Goal: Download file/media

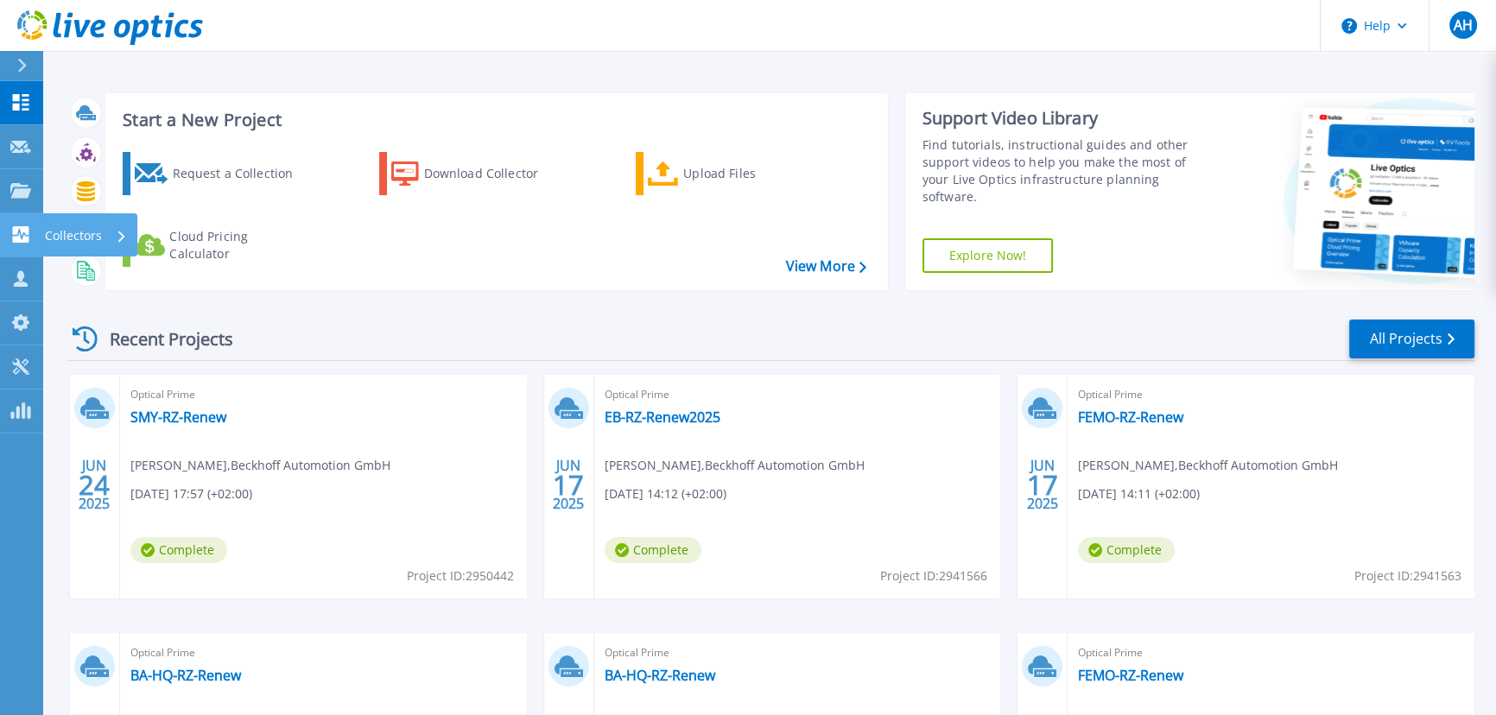
click at [23, 238] on icon at bounding box center [21, 234] width 16 height 16
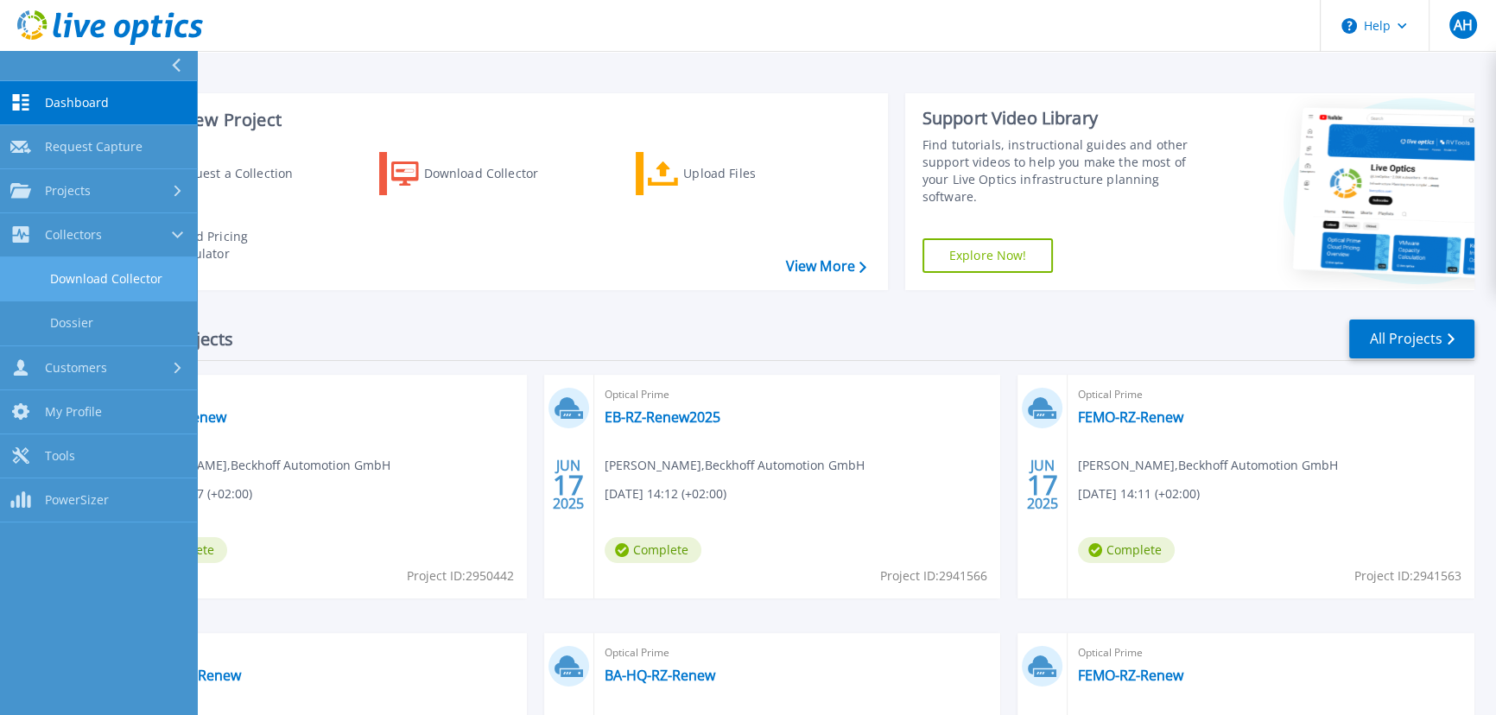
click at [120, 278] on link "Download Collector" at bounding box center [98, 279] width 197 height 44
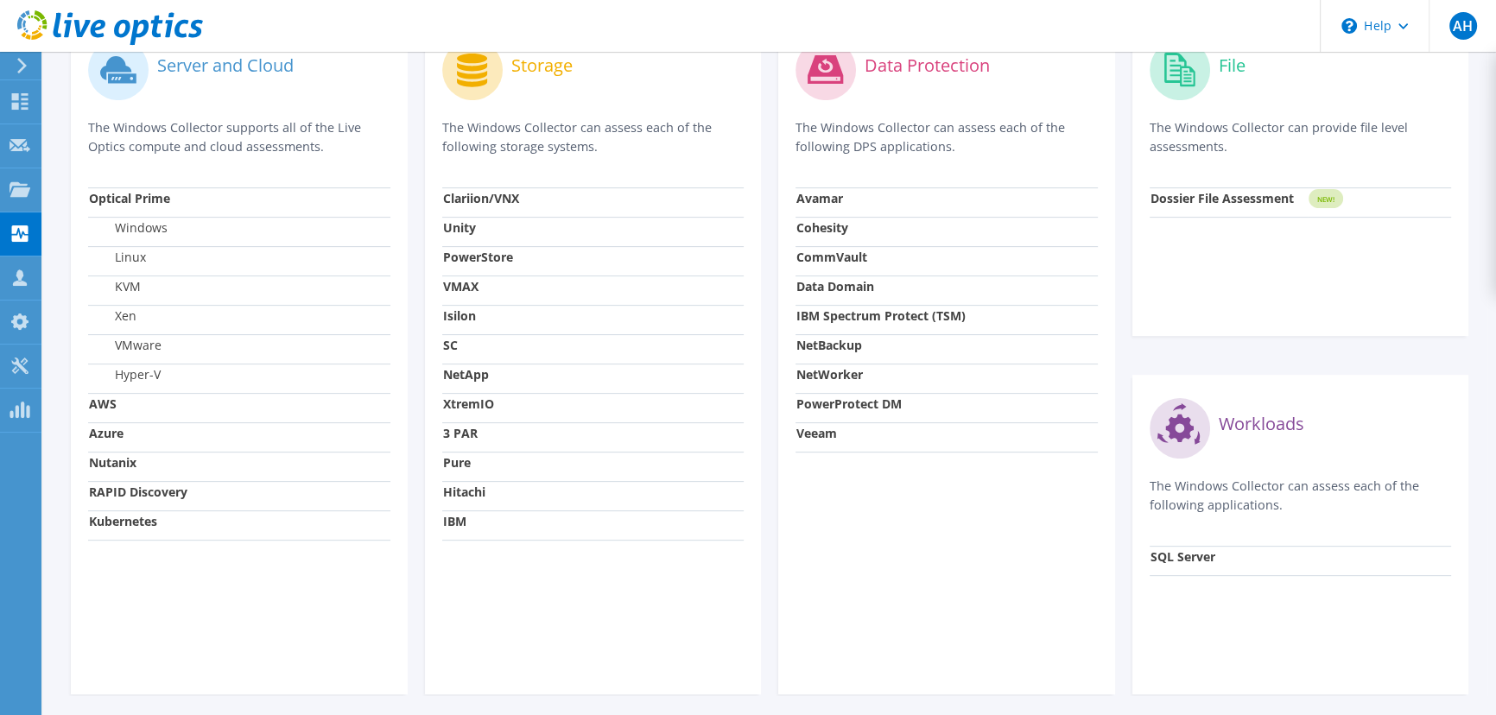
scroll to position [393, 0]
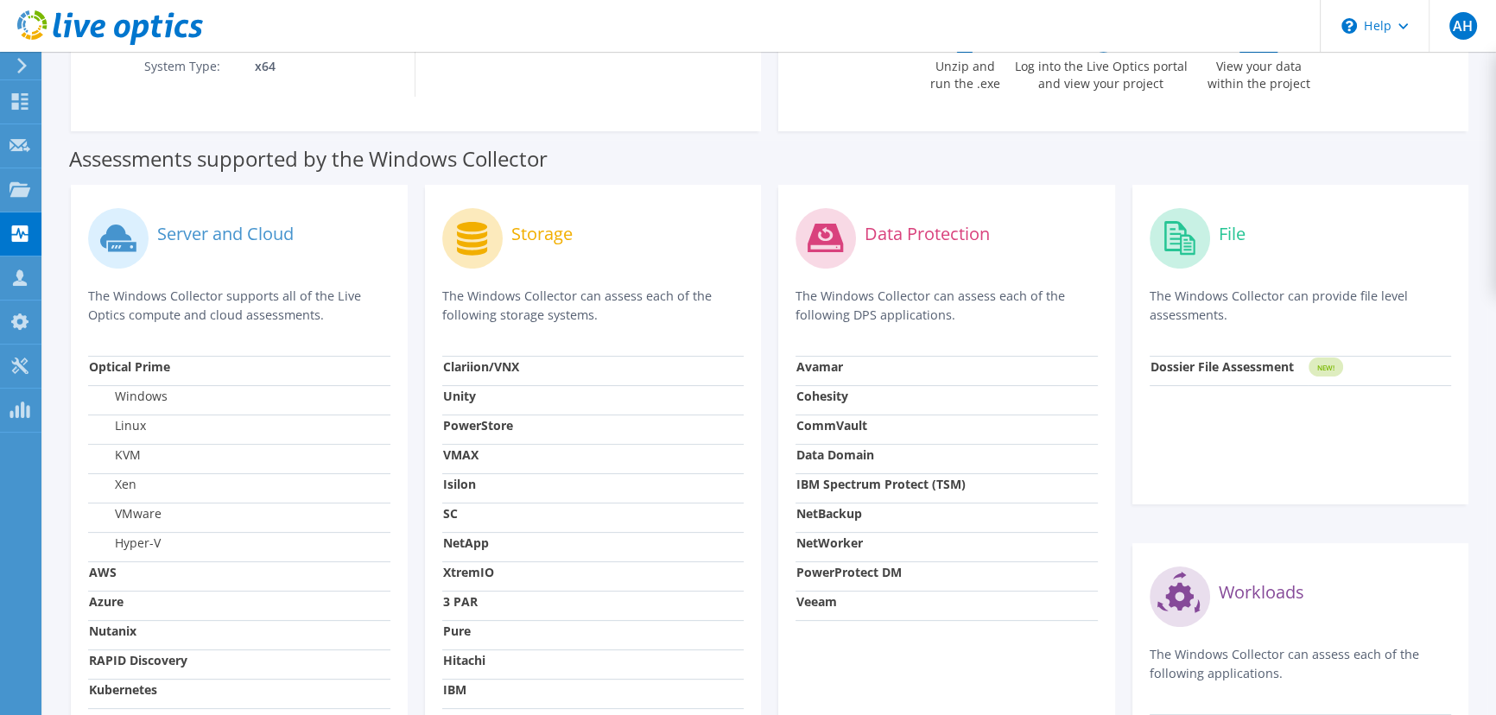
click at [968, 669] on div "Data Protection The Windows Collector can assess each of the following DPS appl…" at bounding box center [946, 524] width 337 height 678
click at [1264, 366] on strong "Dossier File Assessment" at bounding box center [1221, 366] width 143 height 16
click at [1182, 233] on icon at bounding box center [1178, 238] width 31 height 34
click at [1332, 370] on tspan "NEW!" at bounding box center [1324, 368] width 17 height 10
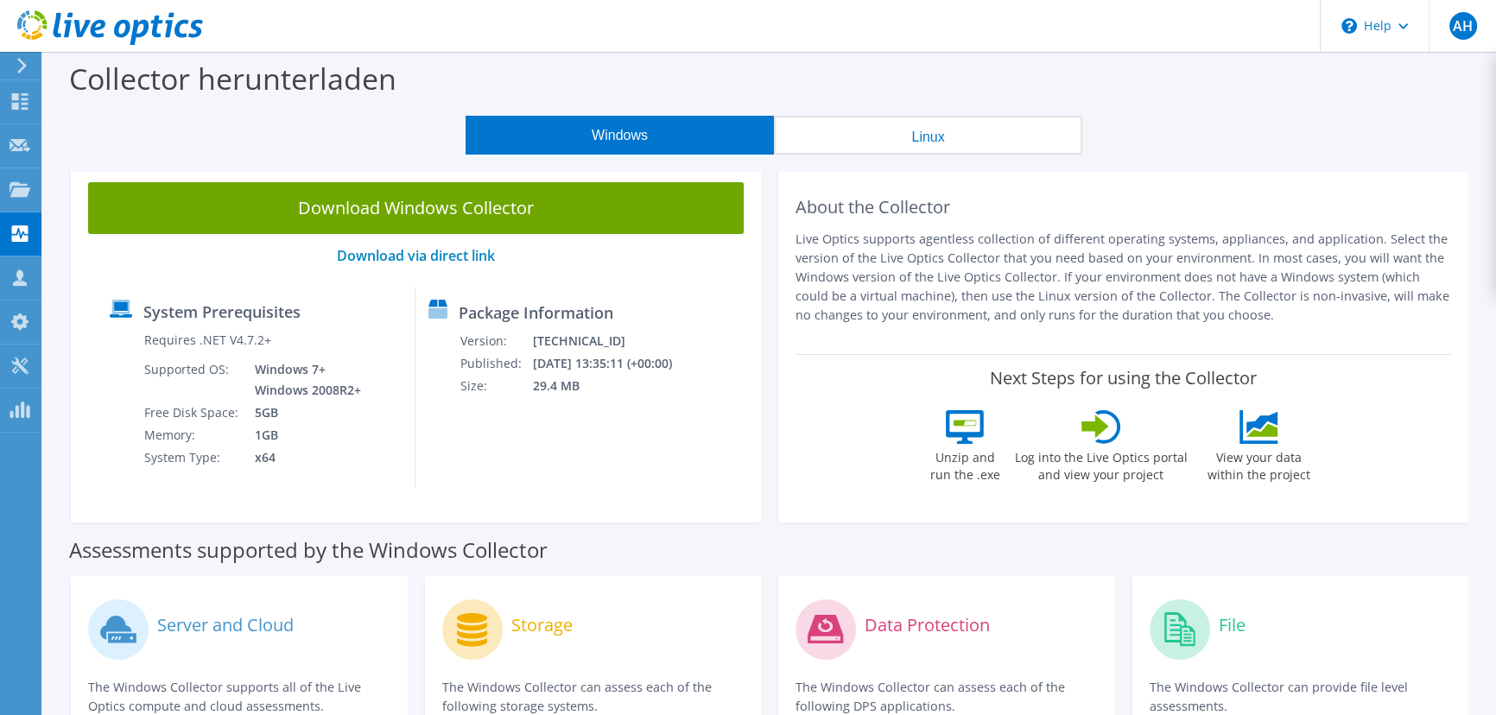
scroll to position [0, 0]
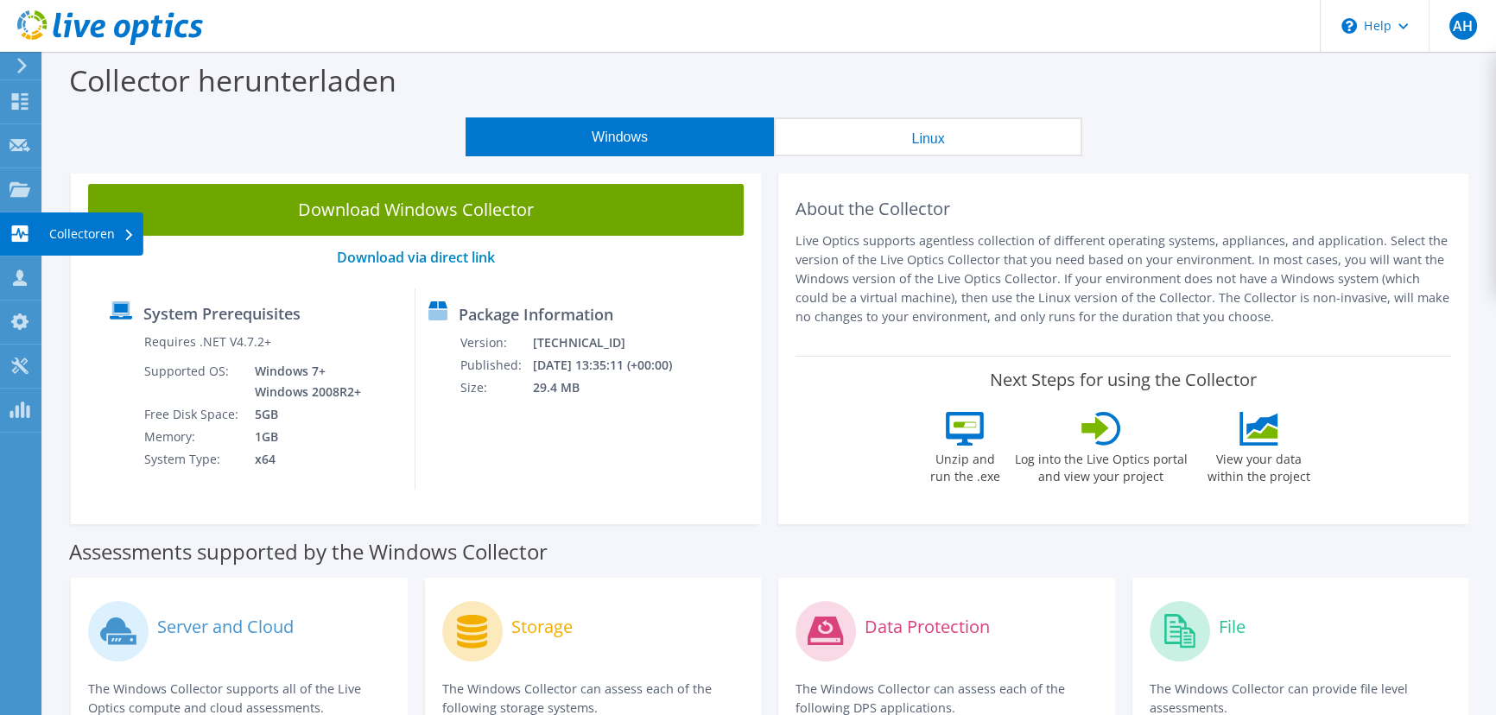
click at [127, 236] on use at bounding box center [128, 235] width 7 height 11
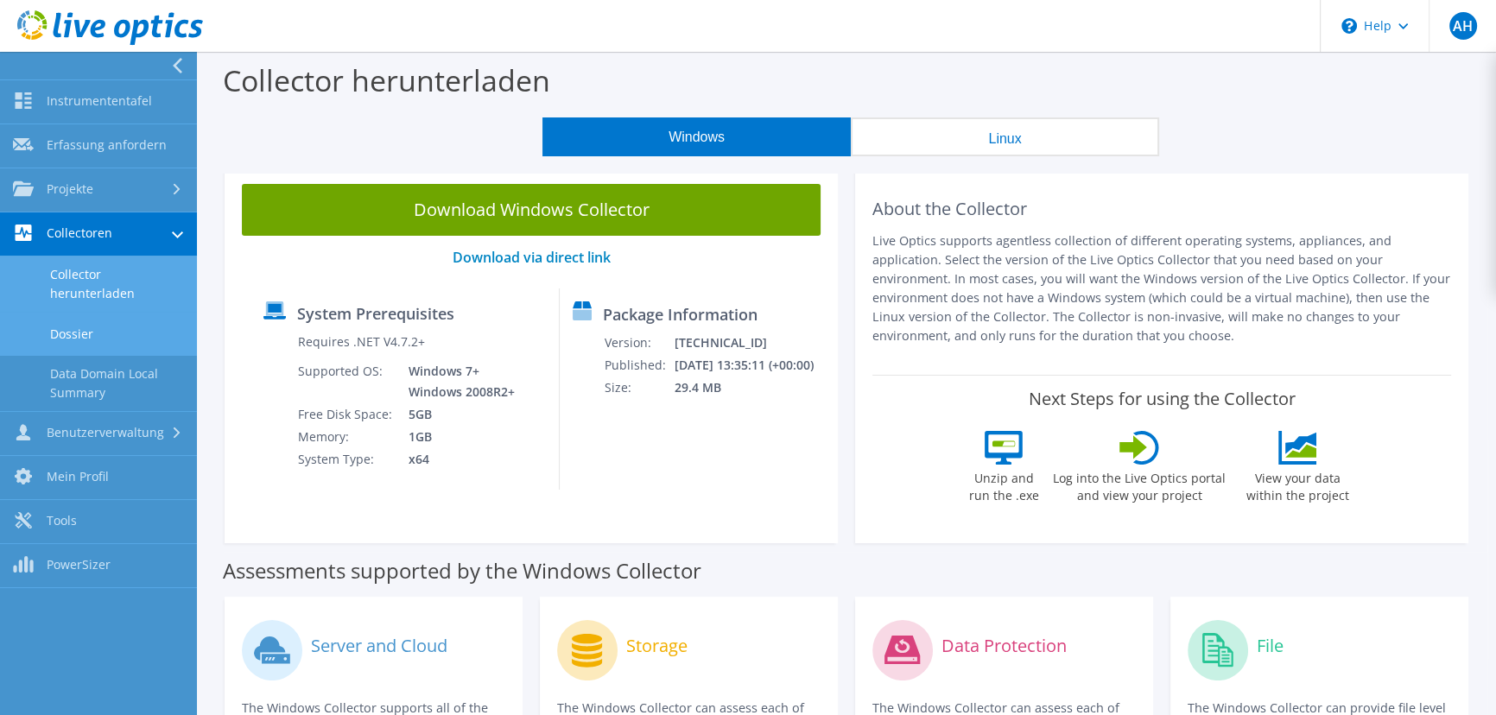
click at [92, 340] on link "Dossier" at bounding box center [98, 334] width 197 height 44
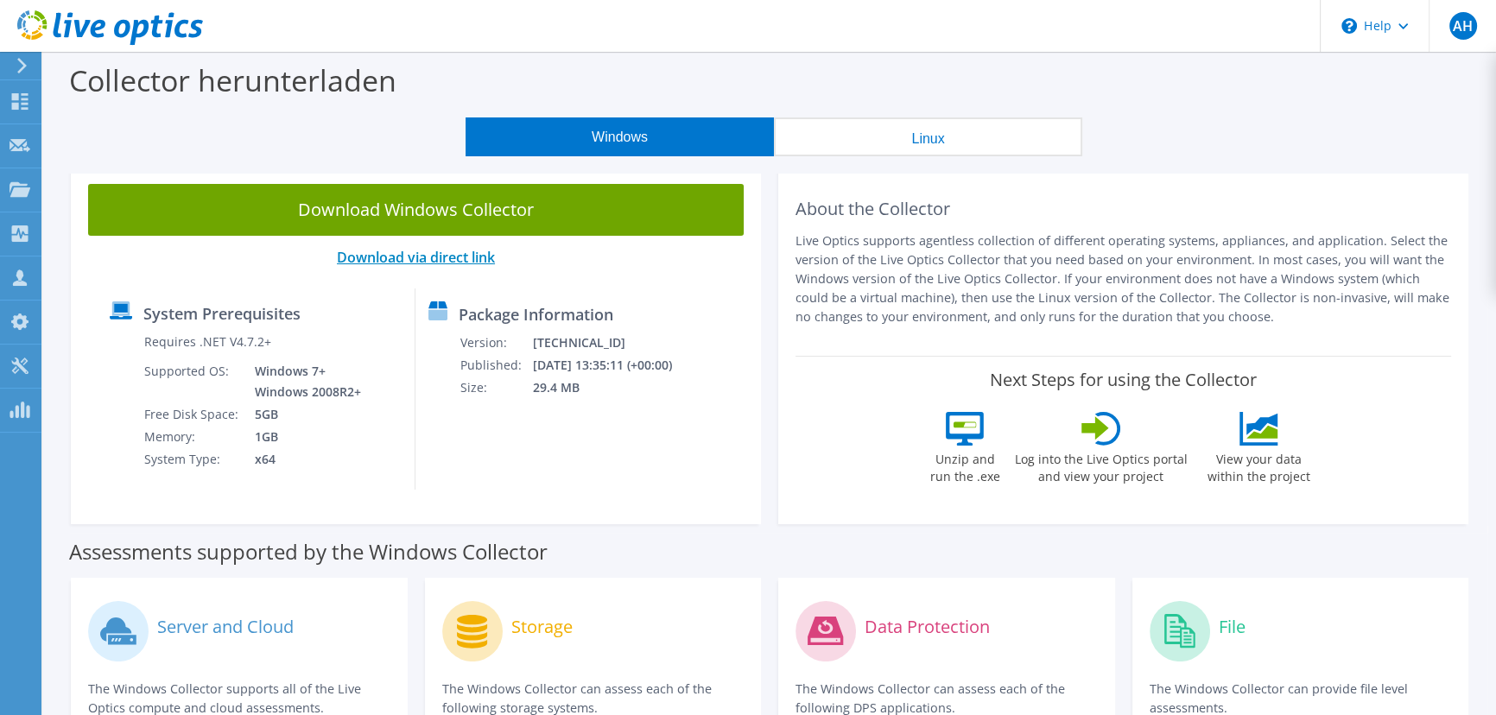
click at [422, 257] on link "Download via direct link" at bounding box center [416, 257] width 158 height 19
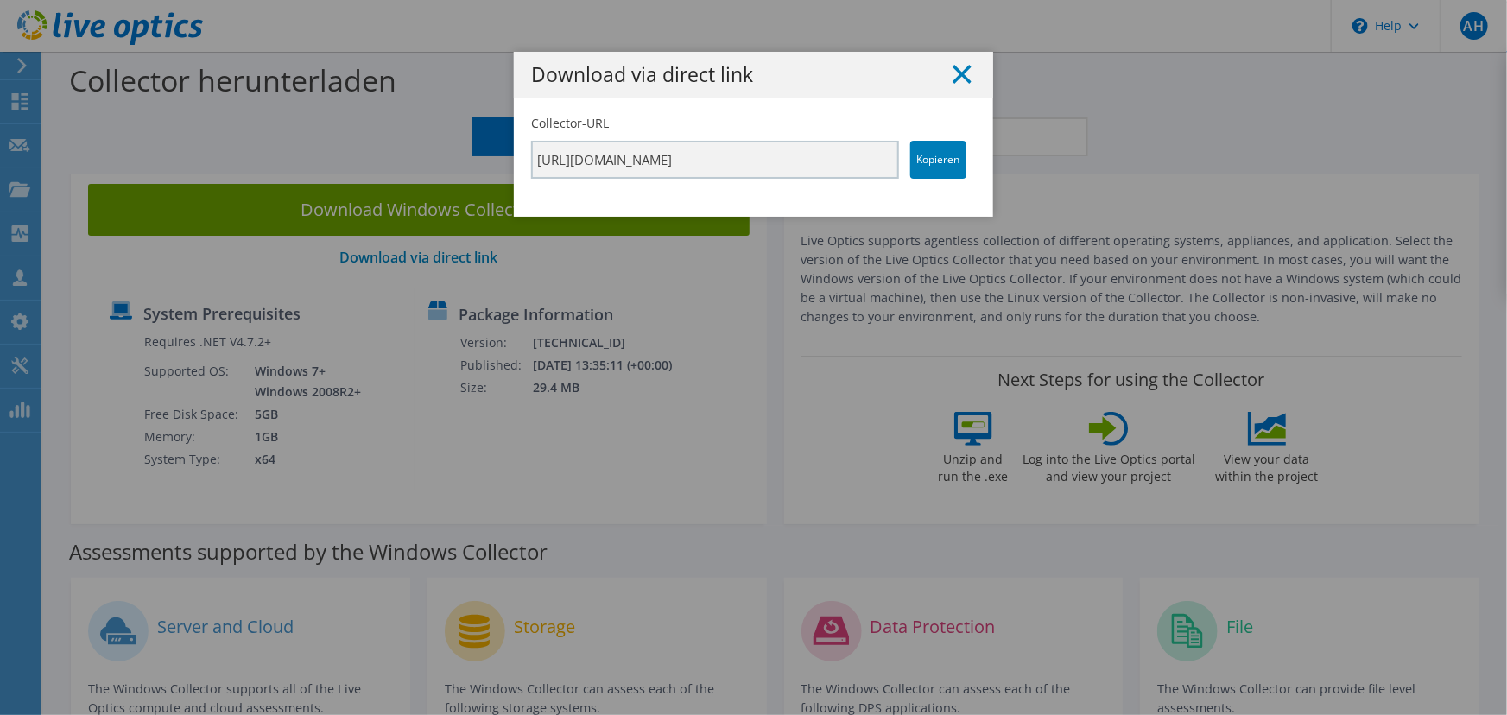
click at [958, 67] on icon at bounding box center [962, 74] width 19 height 19
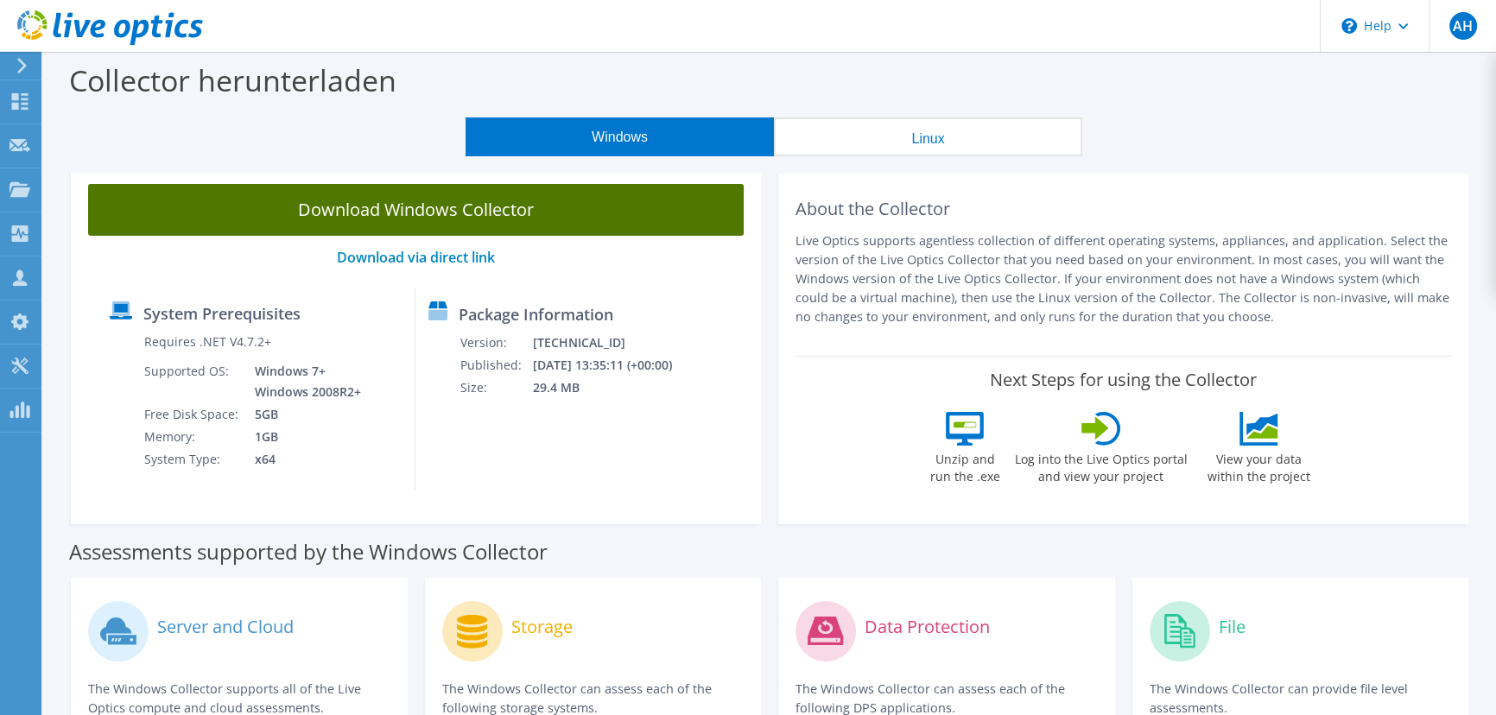
click at [485, 212] on link "Download Windows Collector" at bounding box center [416, 210] width 656 height 52
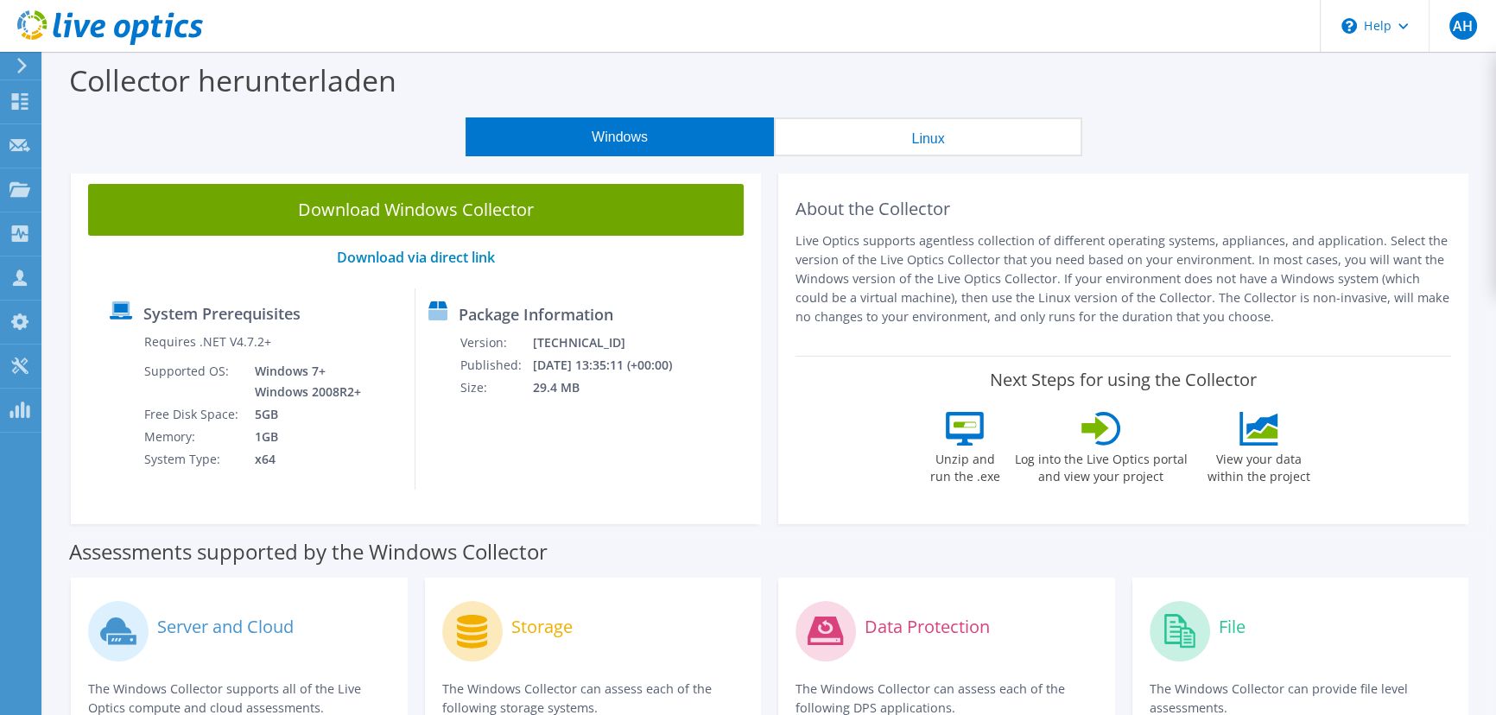
click at [217, 156] on section "Collector herunterladen Windows Linux Download Windows Collector Download via d…" at bounding box center [769, 698] width 1453 height 1292
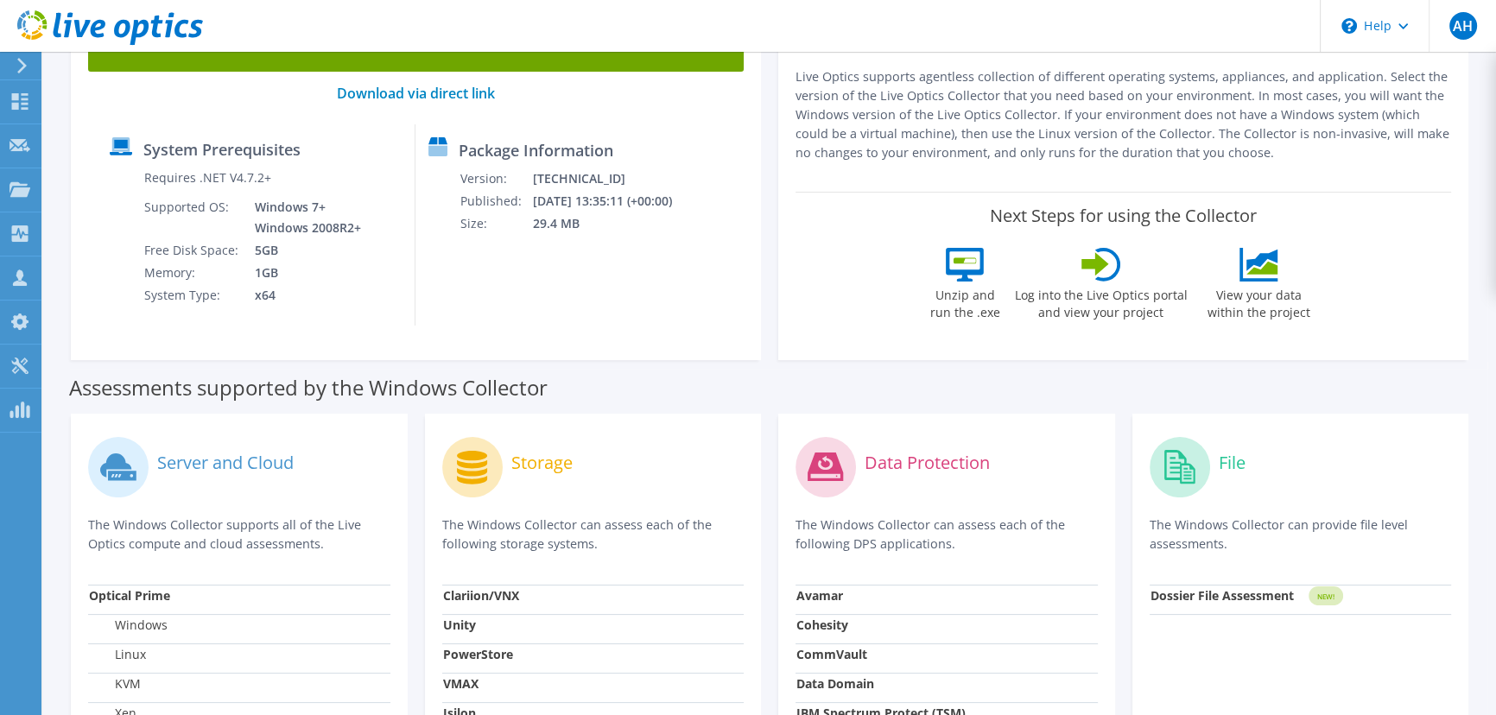
scroll to position [314, 0]
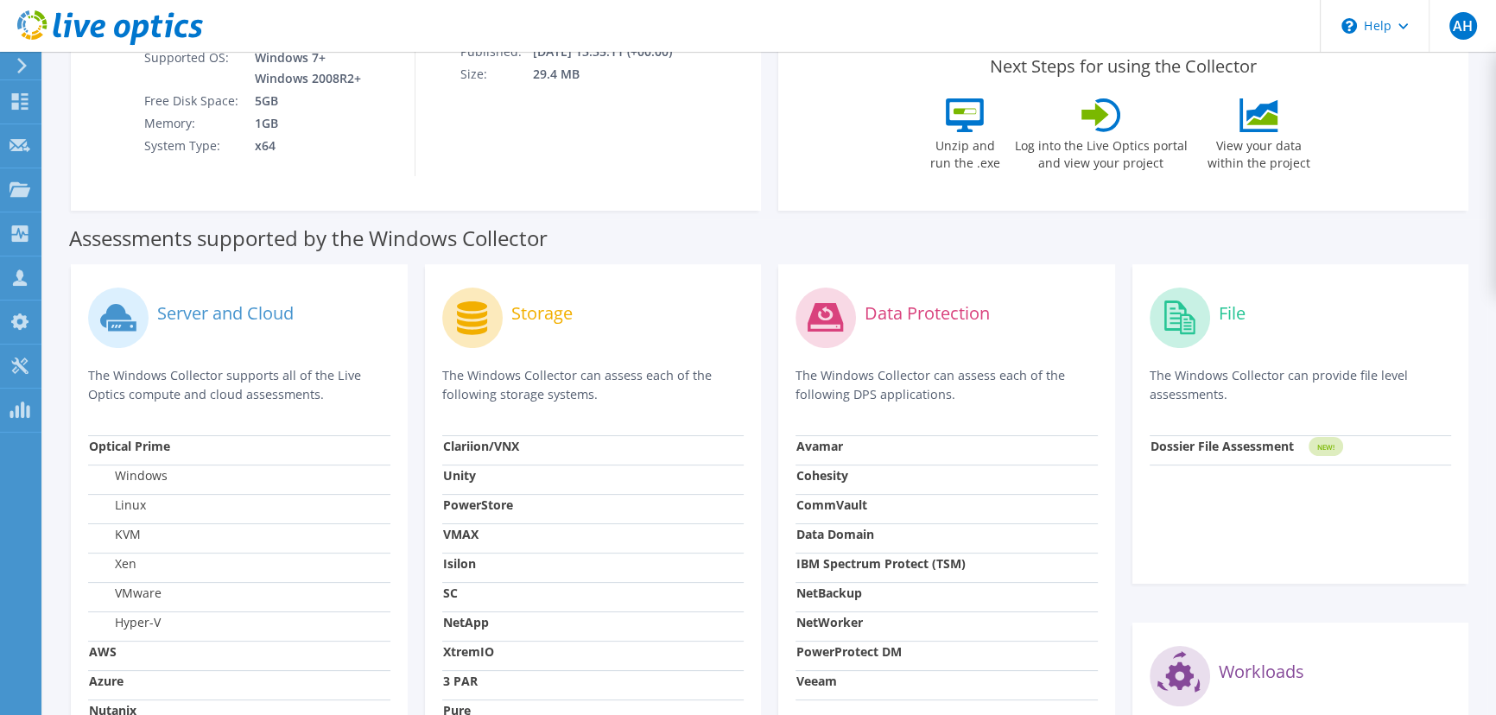
click at [1226, 441] on strong "Dossier File Assessment" at bounding box center [1221, 446] width 143 height 16
click at [1209, 364] on div "File The Windows Collector can provide file level assessments." at bounding box center [1301, 359] width 302 height 154
click at [123, 235] on div "Collectoren" at bounding box center [92, 233] width 103 height 43
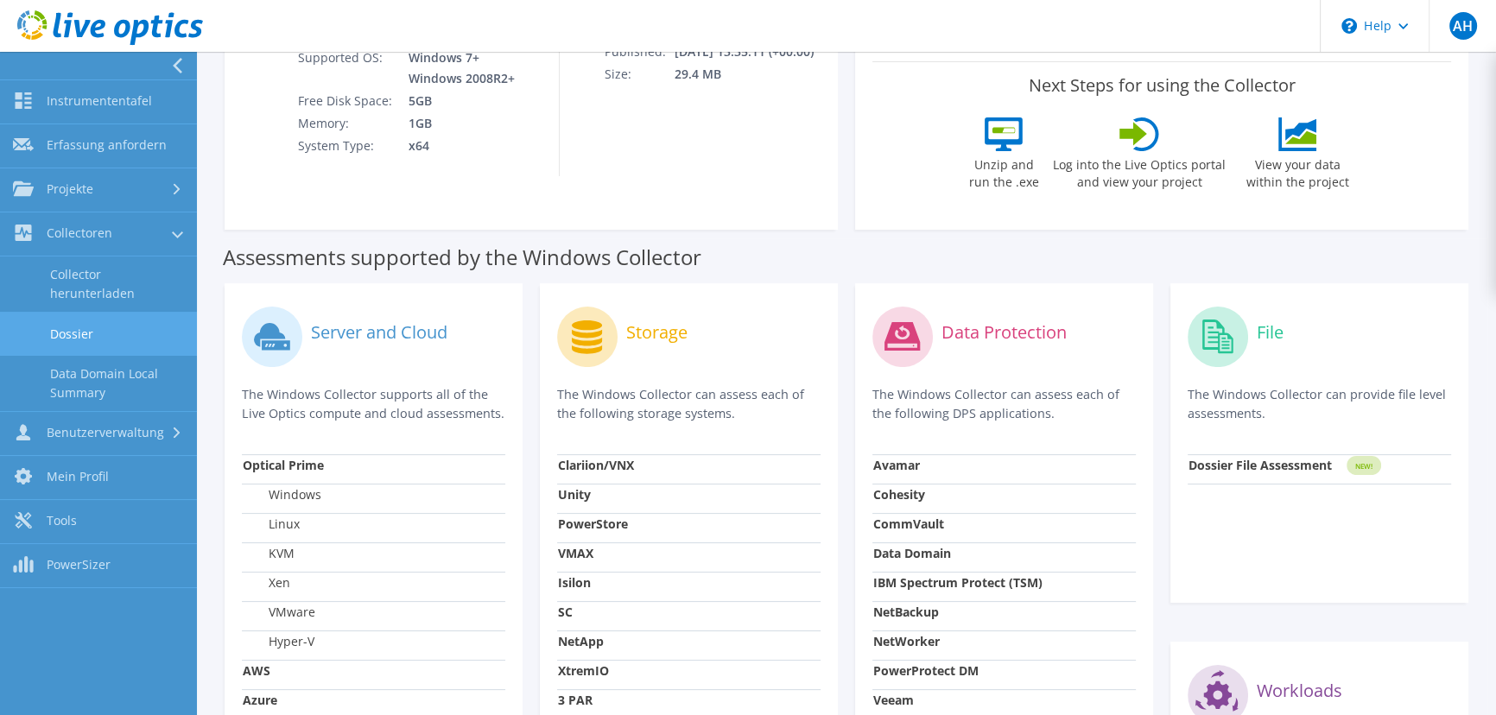
click at [80, 348] on link "Dossier" at bounding box center [98, 334] width 197 height 44
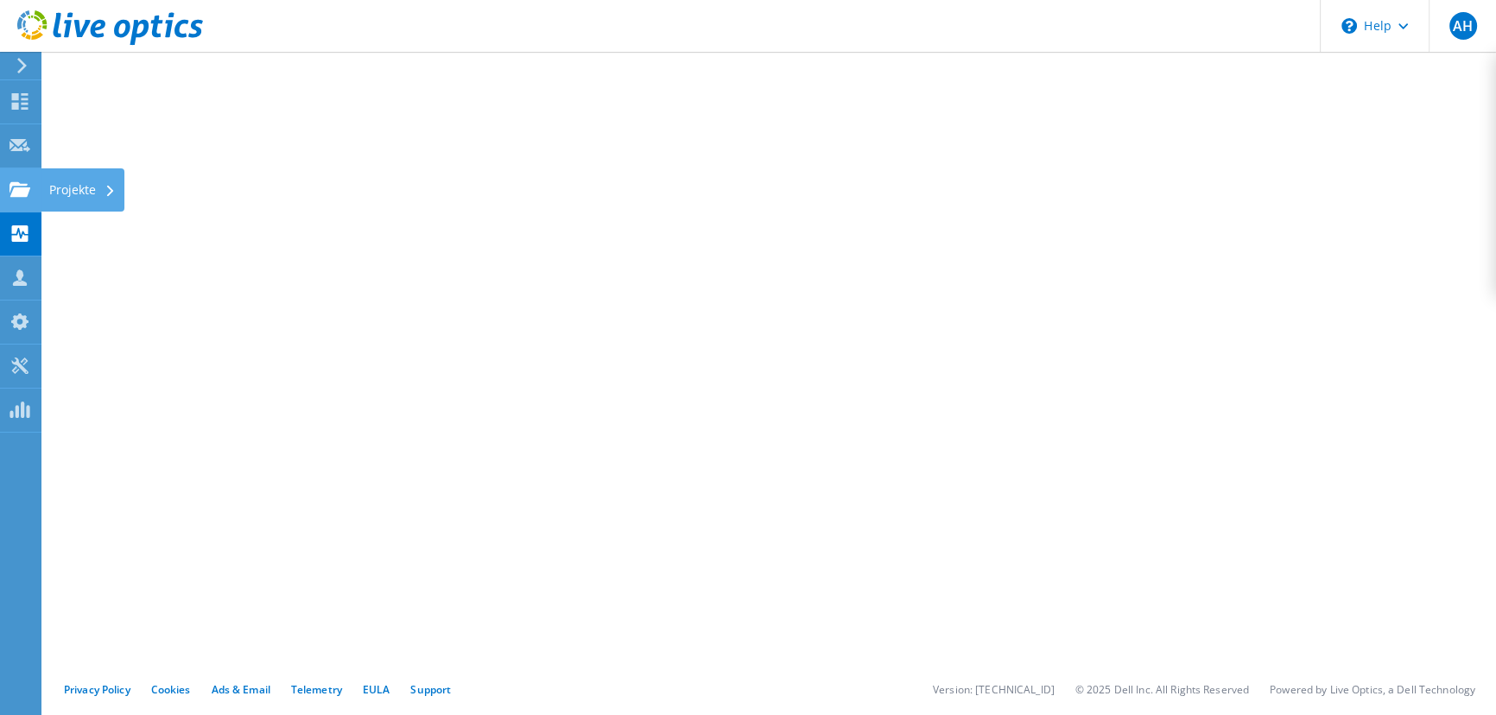
click at [29, 193] on icon at bounding box center [20, 189] width 21 height 16
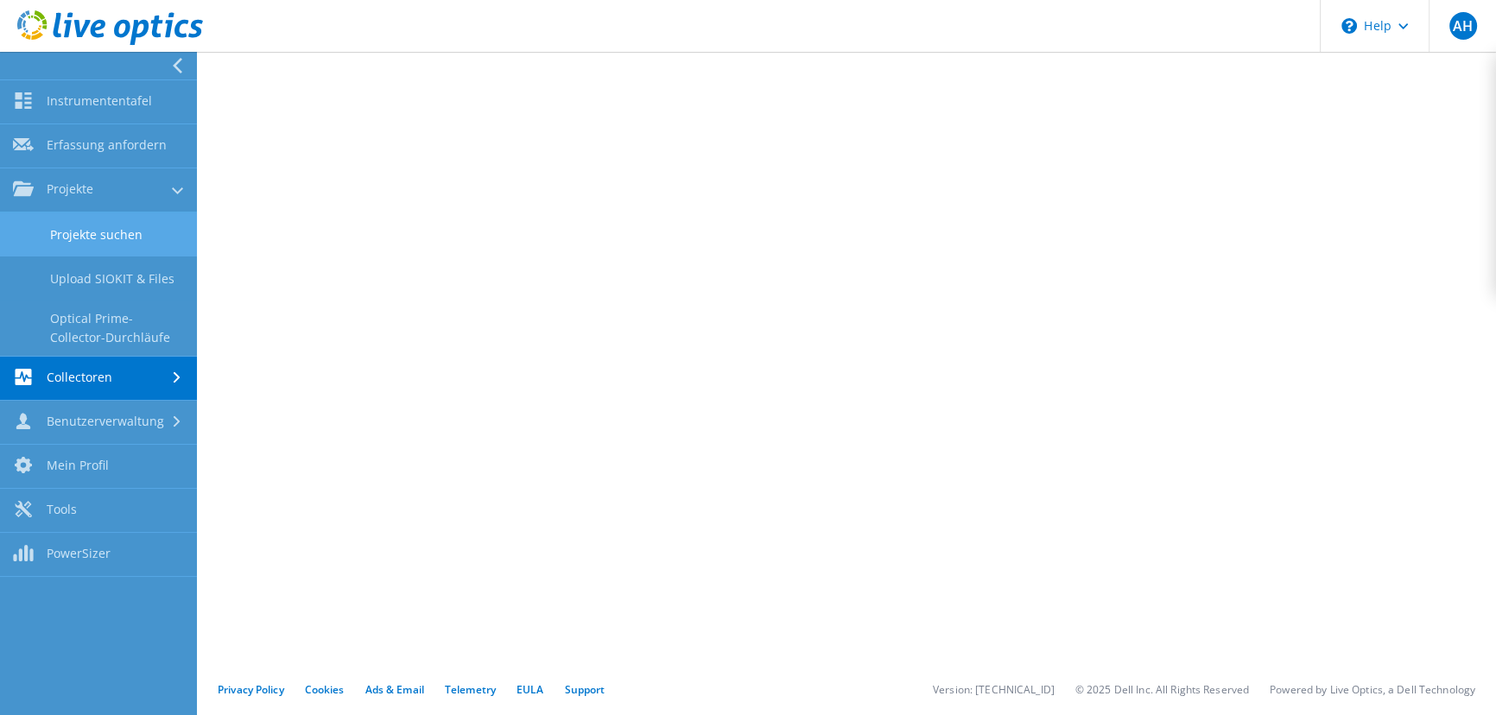
click at [76, 243] on link "Projekte suchen" at bounding box center [98, 234] width 197 height 44
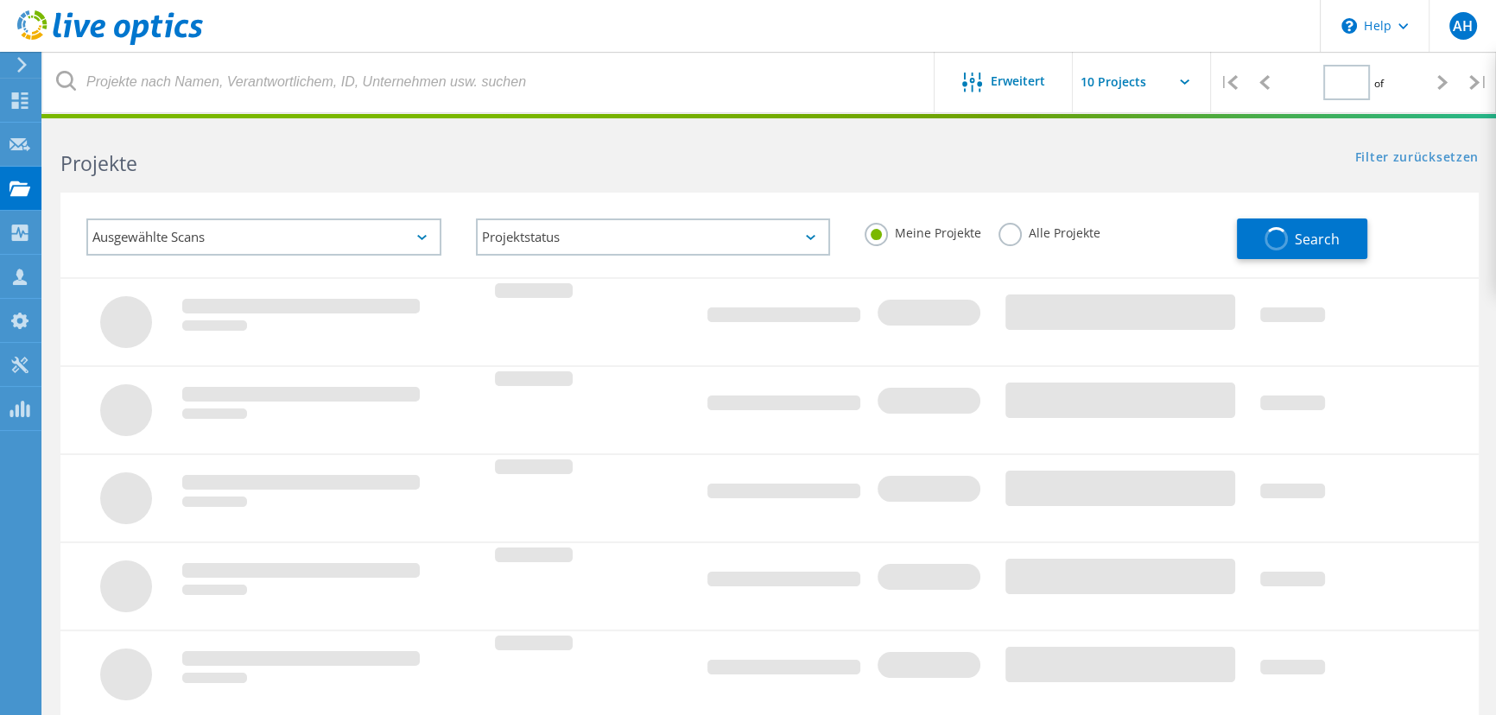
type input "1"
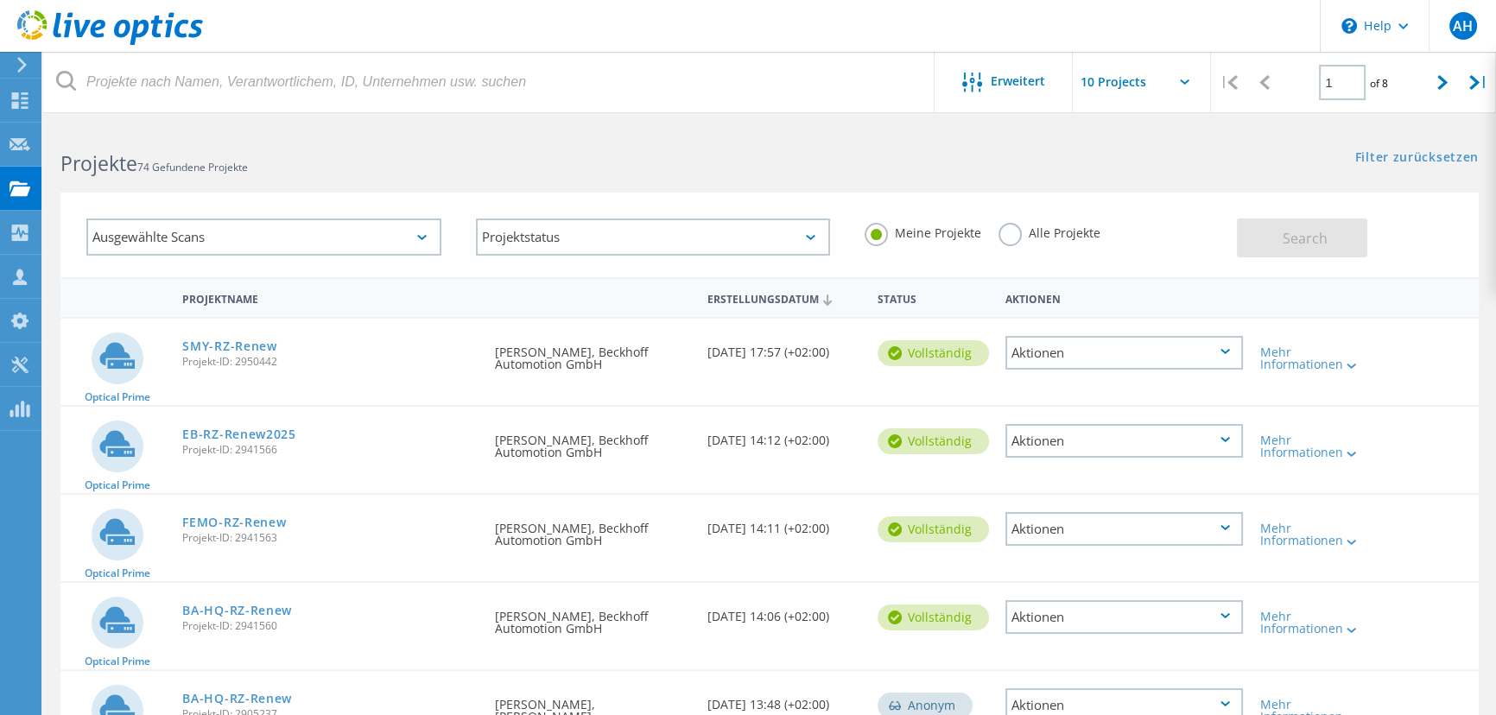
click at [383, 367] on div "SMY-RZ-Renew Projekt-ID: 2950442" at bounding box center [330, 352] width 312 height 66
click at [128, 150] on div "Erfassung anfordern" at bounding box center [108, 144] width 120 height 12
click at [124, 149] on div "Erfassung anfordern" at bounding box center [108, 144] width 120 height 12
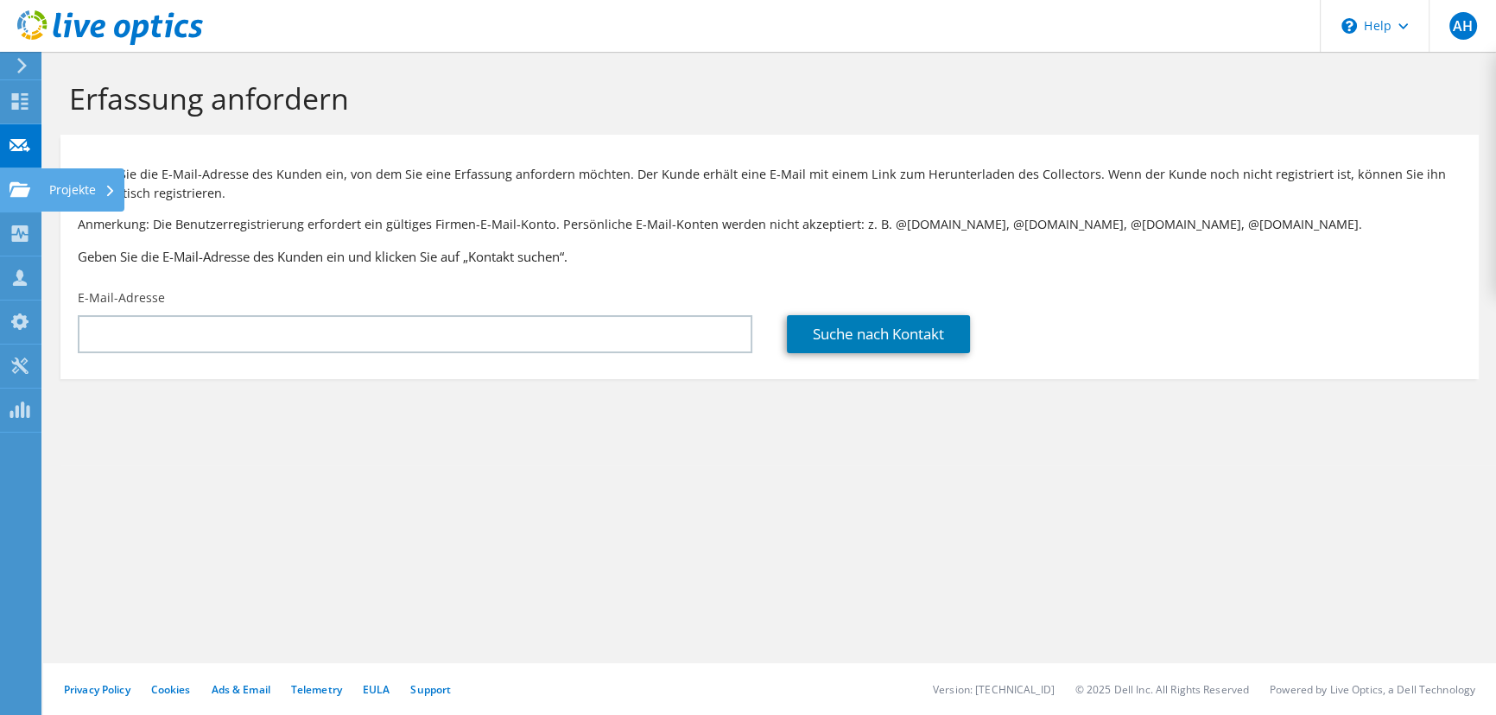
click at [22, 181] on icon at bounding box center [20, 189] width 21 height 16
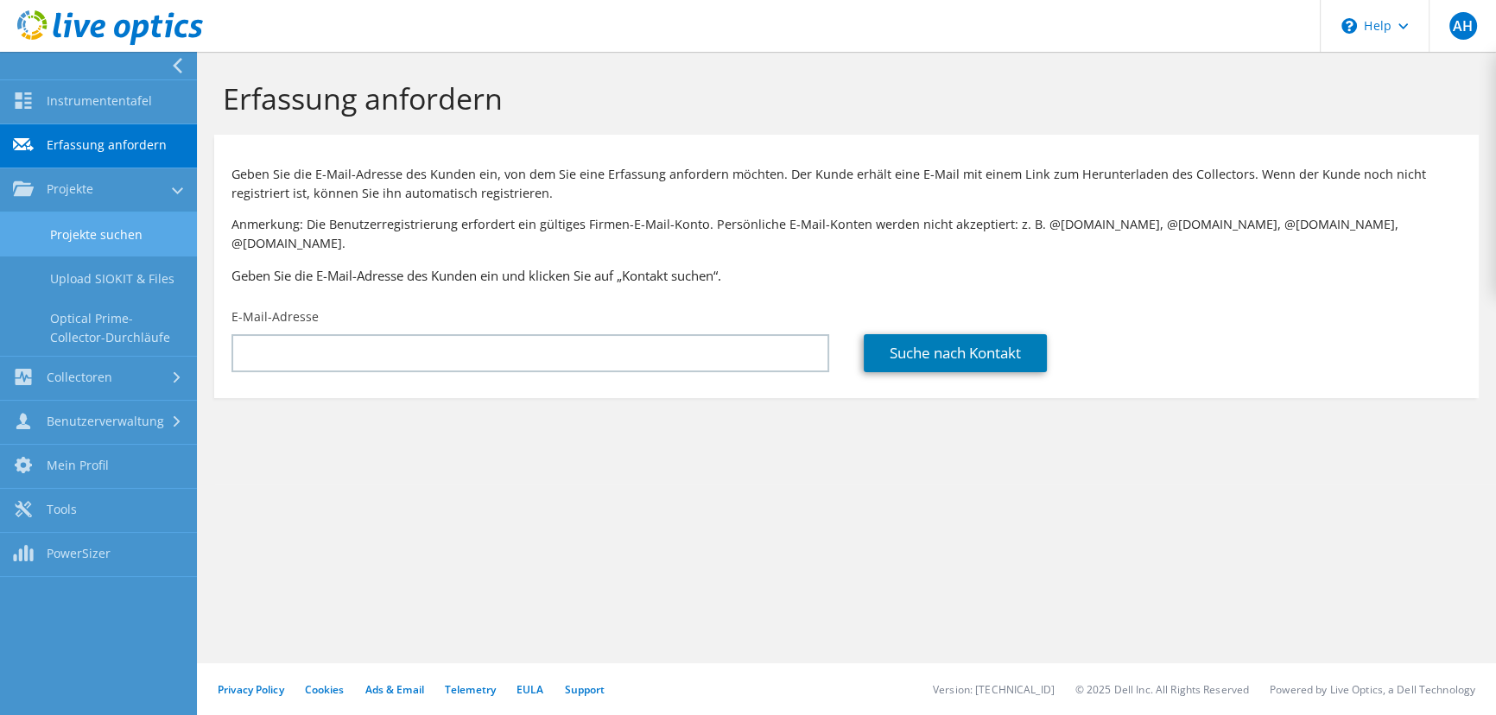
click at [99, 232] on link "Projekte suchen" at bounding box center [98, 234] width 197 height 44
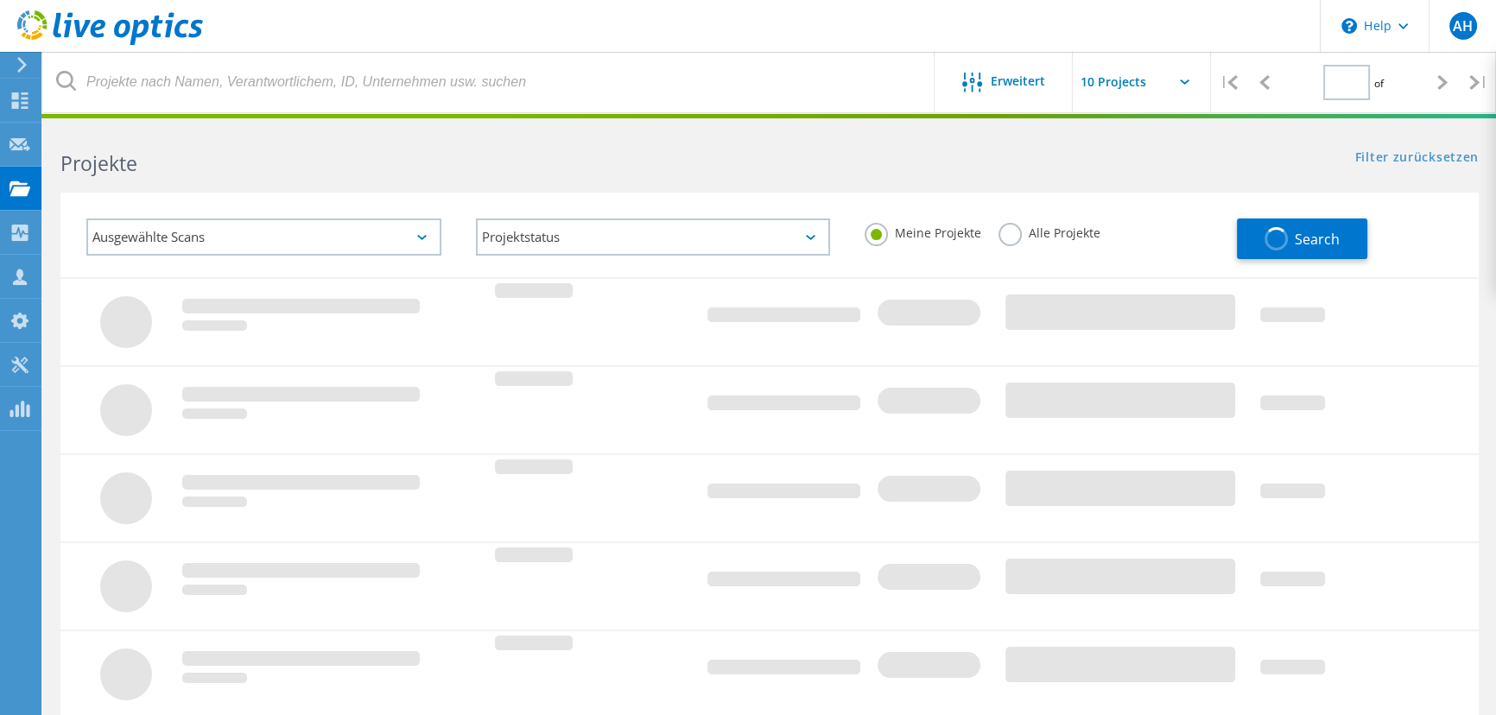
type input "1"
